Goal: Task Accomplishment & Management: Use online tool/utility

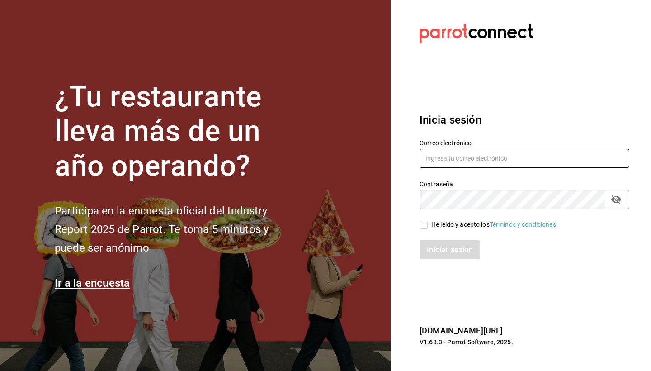
type input "karlaosorniogalvan@gmail.com"
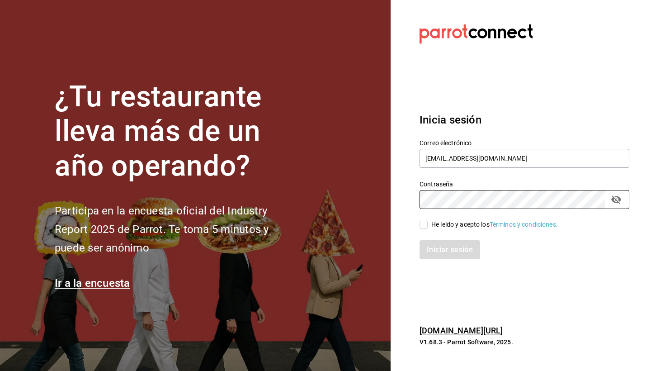
click at [442, 222] on div "He leído y acepto los Términos y condiciones." at bounding box center [494, 224] width 127 height 9
click at [428, 222] on input "He leído y acepto los Términos y condiciones." at bounding box center [423, 225] width 8 height 8
checkbox input "true"
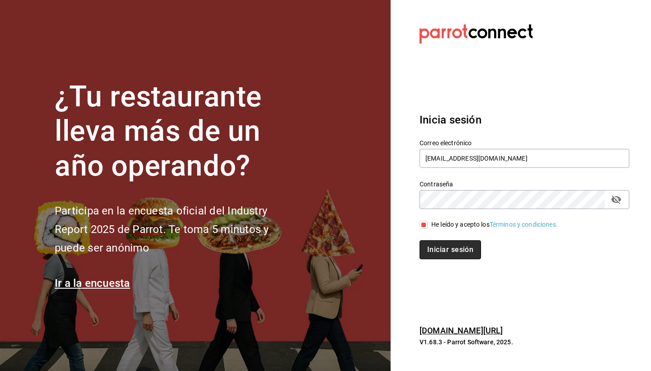
click at [442, 252] on button "Iniciar sesión" at bounding box center [449, 249] width 61 height 19
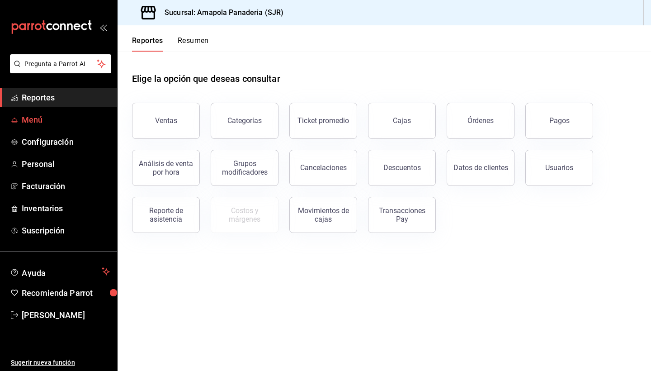
click at [86, 115] on span "Menú" at bounding box center [66, 119] width 88 height 12
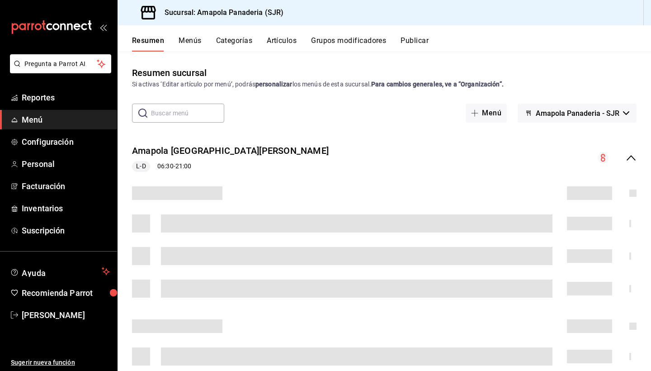
click at [231, 40] on button "Categorías" at bounding box center [234, 43] width 37 height 15
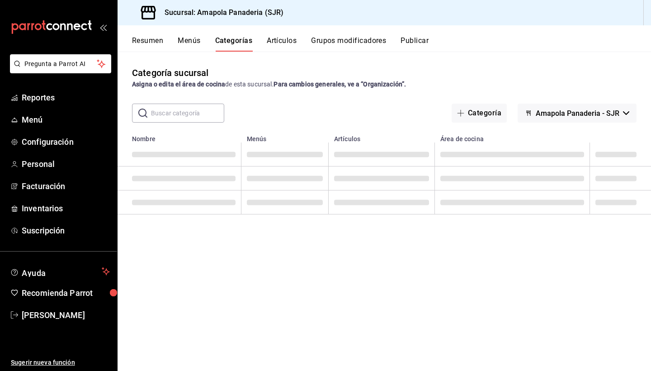
click at [290, 37] on button "Artículos" at bounding box center [282, 43] width 30 height 15
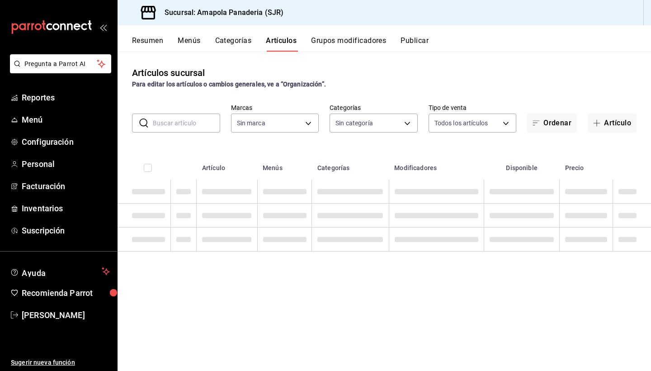
type input "fd167ea7-7224-4c5b-[DATE]-e03c65ddd71c"
type input "ac31a8d4-025f-41b4-ba04-54bf76937bf8,34f4e928-a9cc-4c3e-8621-91ef47076e68,fafb4…"
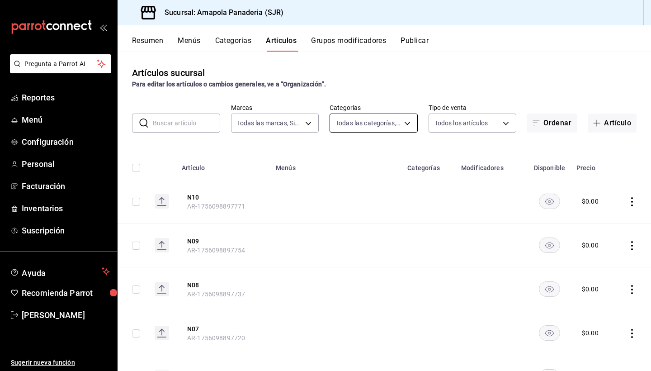
click at [383, 121] on body "Pregunta a Parrot AI Reportes Menú Configuración Personal Facturación Inventari…" at bounding box center [325, 185] width 651 height 371
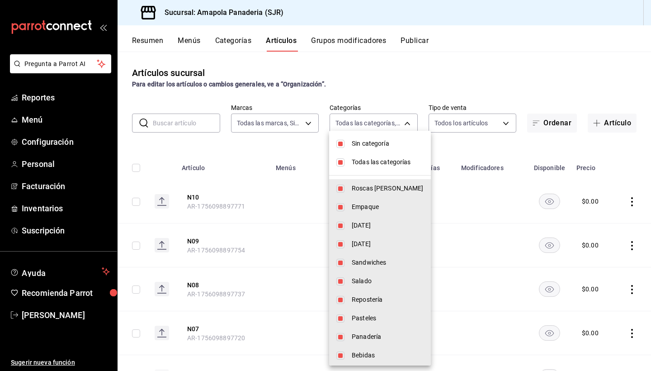
click at [370, 143] on span "Sin categoría" at bounding box center [388, 143] width 72 height 9
checkbox input "false"
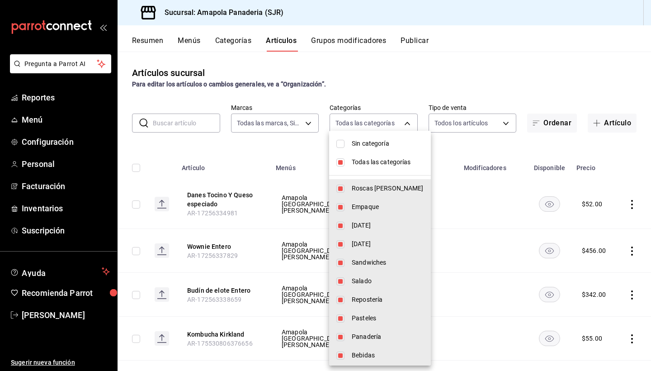
click at [370, 164] on span "Todas las categorías" at bounding box center [388, 161] width 72 height 9
checkbox input "false"
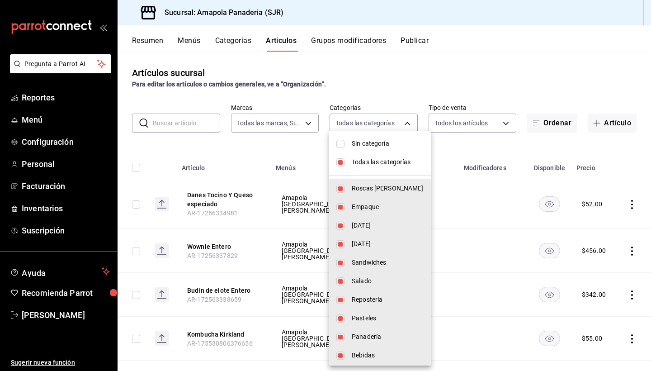
checkbox input "false"
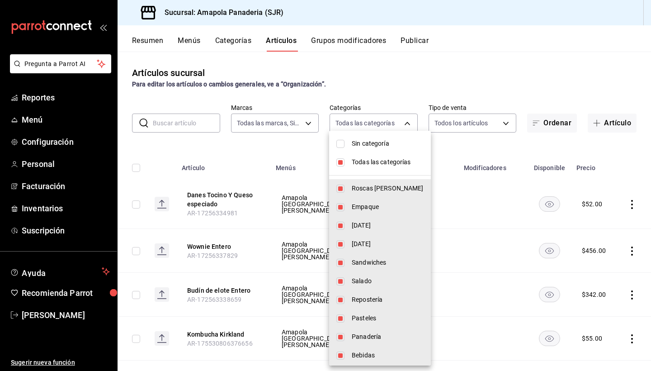
checkbox input "false"
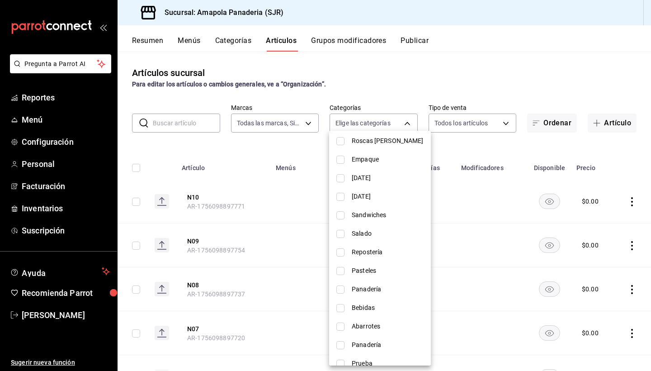
scroll to position [49, 0]
click at [383, 274] on li "Pasteles" at bounding box center [380, 269] width 102 height 19
type input "c756feec-b40a-4a63-9bd6-242aa9923203"
checkbox input "true"
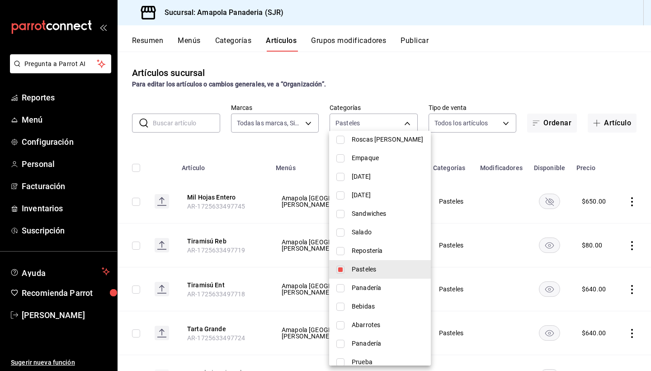
click at [538, 99] on div at bounding box center [325, 185] width 651 height 371
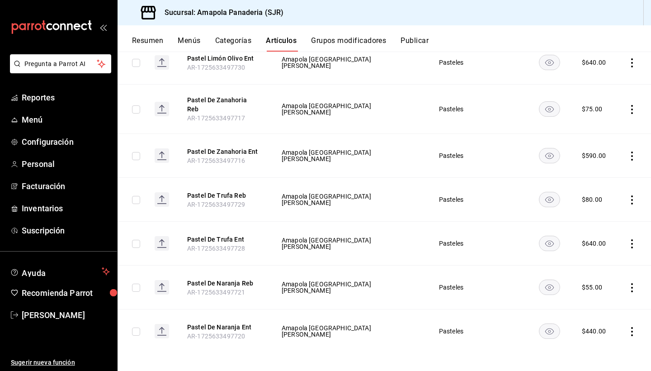
scroll to position [444, 0]
